Goal: Task Accomplishment & Management: Manage account settings

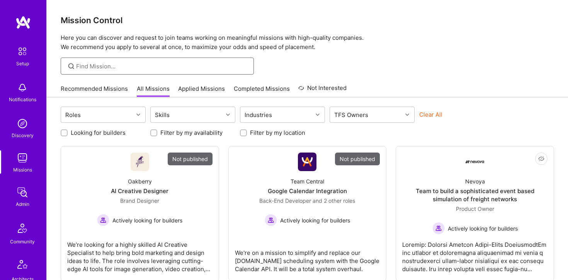
click at [111, 66] on input at bounding box center [162, 66] width 172 height 8
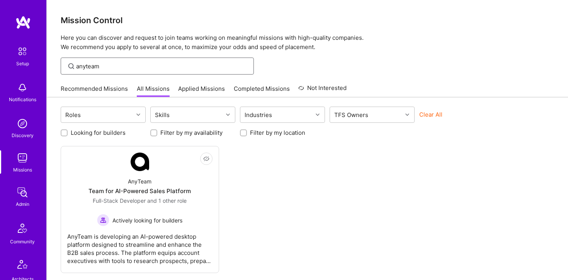
type input "anyteam"
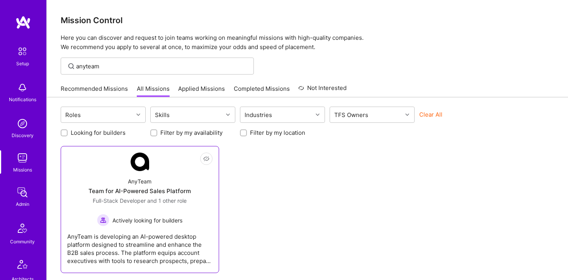
click at [158, 167] on link "Not Interested AnyTeam Team for AI-Powered Sales Platform Full-Stack Developer …" at bounding box center [139, 210] width 145 height 114
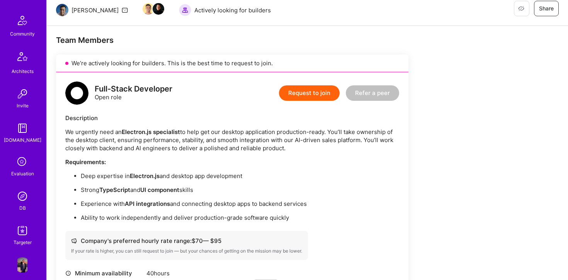
scroll to position [470, 0]
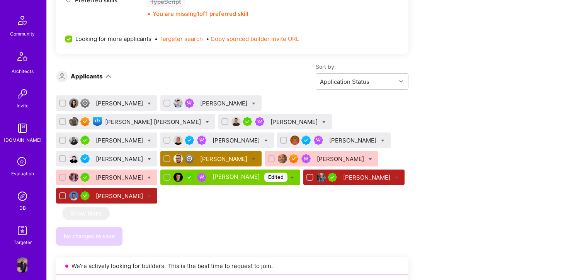
click at [262, 151] on div "Grzegorz Wróblewski" at bounding box center [210, 158] width 101 height 15
click at [249, 155] on div "Grzegorz Wróblewski" at bounding box center [224, 159] width 49 height 8
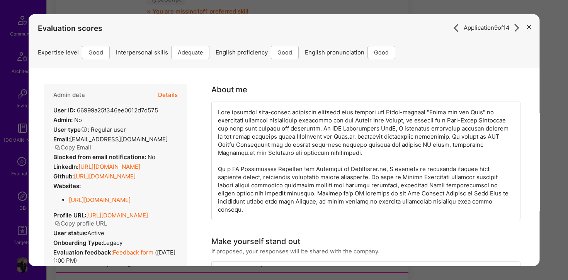
scroll to position [467, 0]
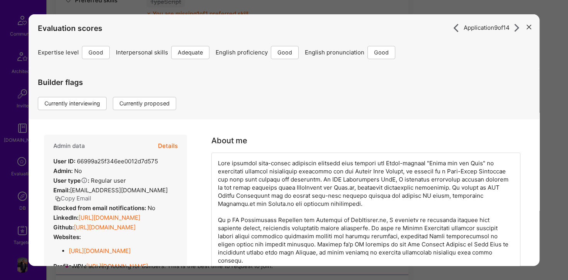
click at [168, 141] on button "Details" at bounding box center [168, 145] width 20 height 22
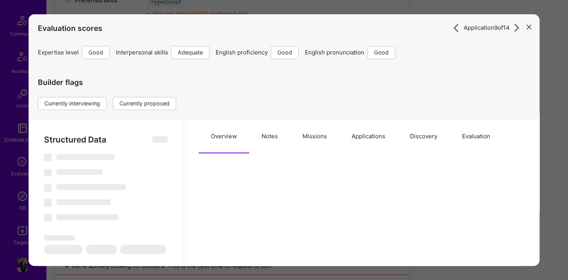
select select "Right Now"
select select "4"
select select "3"
select select "6"
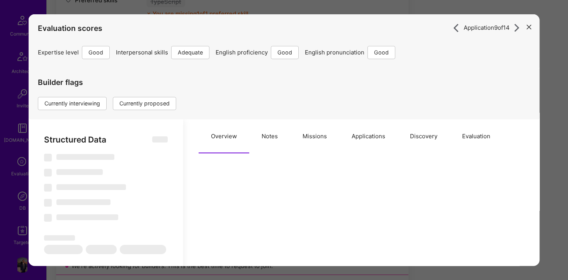
select select "PL"
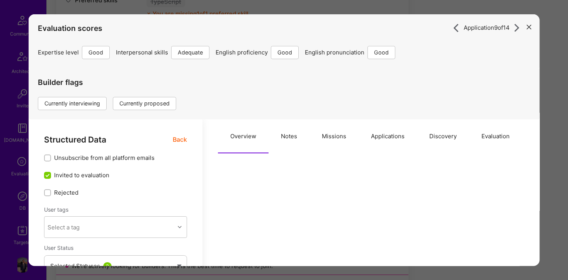
click at [398, 138] on button "Applications" at bounding box center [388, 136] width 58 height 34
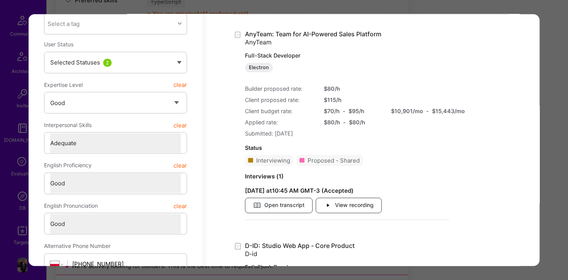
scroll to position [210, 0]
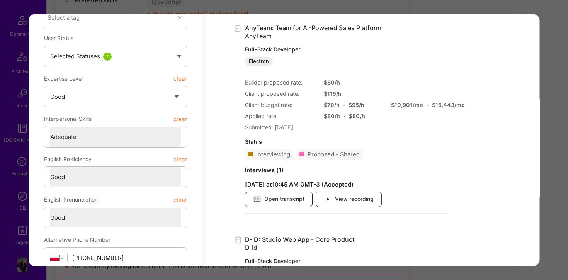
click at [286, 200] on span "Open transcript" at bounding box center [278, 199] width 51 height 9
click at [349, 200] on span "View recording" at bounding box center [349, 199] width 50 height 9
